Goal: Task Accomplishment & Management: Manage account settings

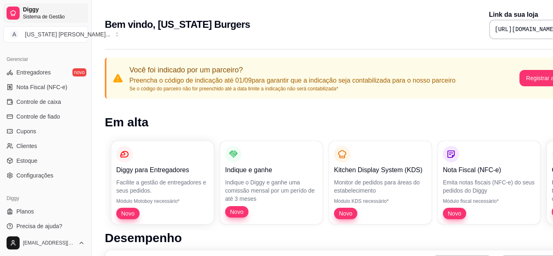
click at [26, 6] on span "Diggy" at bounding box center [54, 9] width 62 height 7
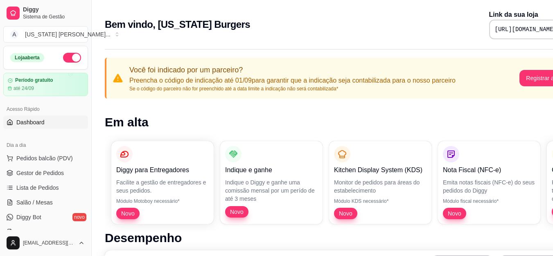
click at [63, 61] on button "button" at bounding box center [72, 58] width 18 height 10
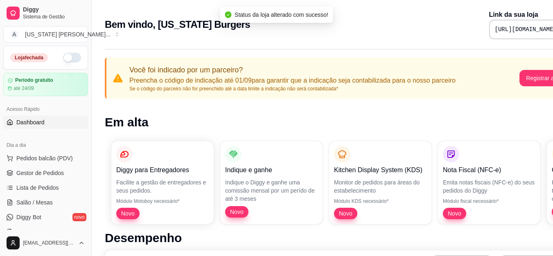
click at [65, 61] on button "button" at bounding box center [72, 58] width 18 height 10
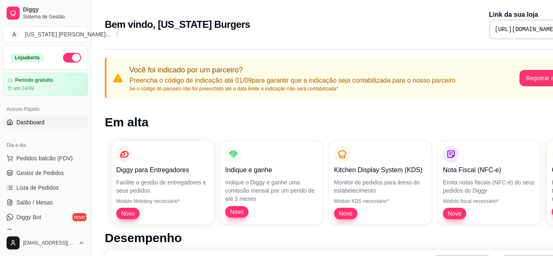
click at [66, 60] on button "button" at bounding box center [72, 58] width 18 height 10
